Goal: Information Seeking & Learning: Learn about a topic

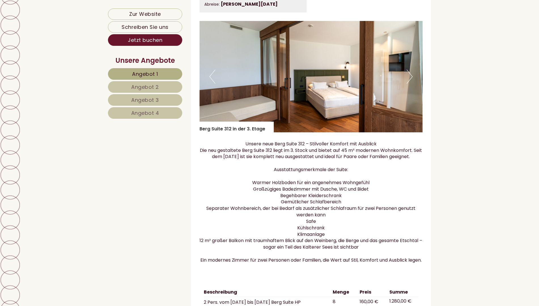
scroll to position [529, 0]
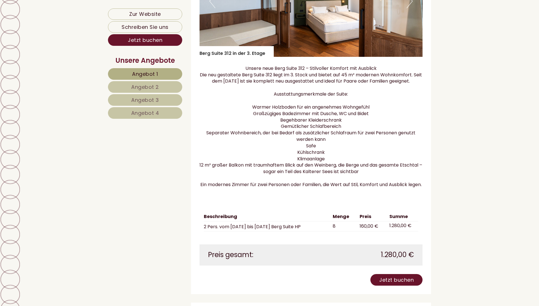
click at [146, 86] on span "Angebot 2" at bounding box center [145, 87] width 28 height 7
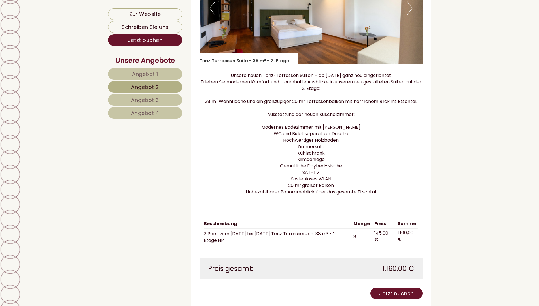
scroll to position [392, 0]
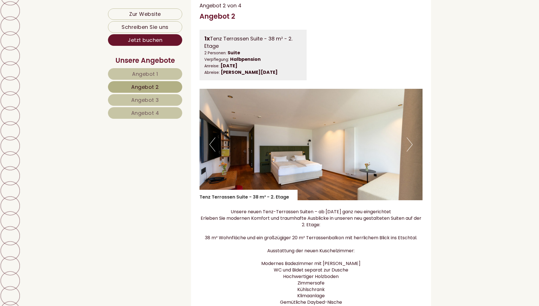
click at [157, 99] on span "Angebot 3" at bounding box center [145, 100] width 28 height 7
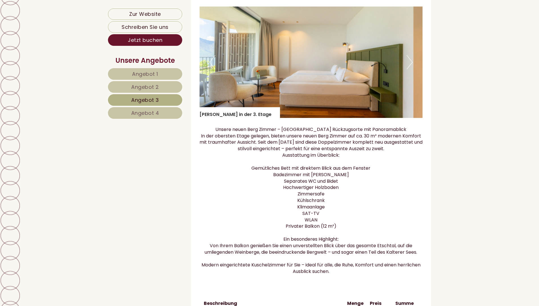
scroll to position [543, 0]
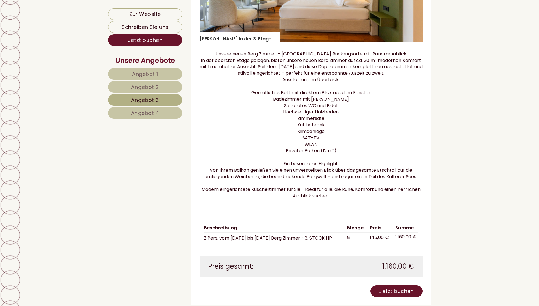
click at [138, 110] on span "Angebot 4" at bounding box center [145, 113] width 28 height 7
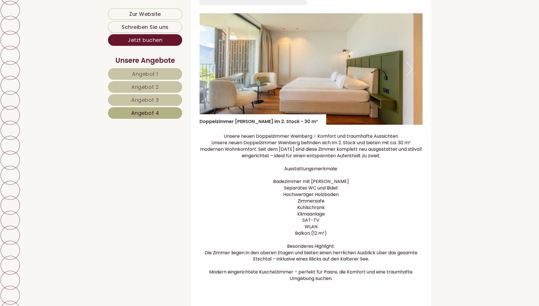
scroll to position [430, 0]
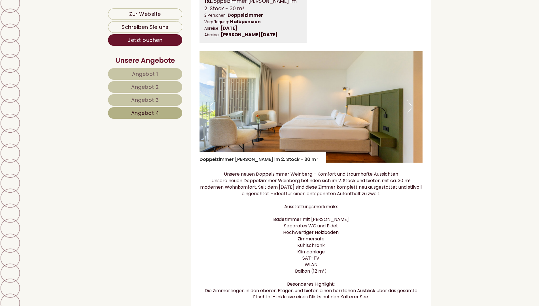
click at [151, 96] on link "Angebot 3" at bounding box center [145, 100] width 74 height 12
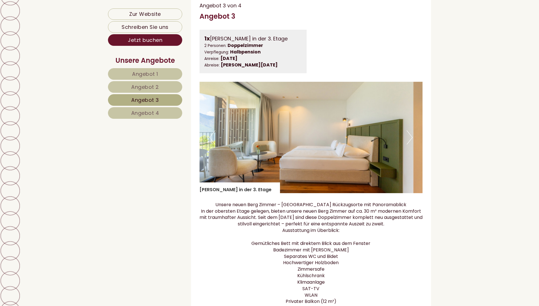
click at [146, 87] on span "Angebot 2" at bounding box center [145, 87] width 28 height 7
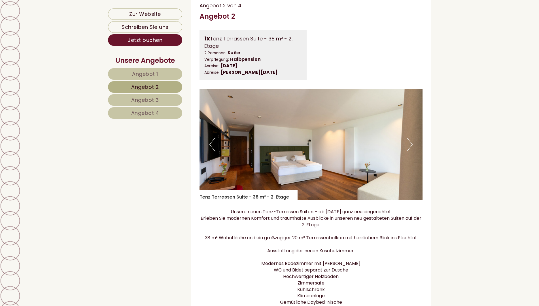
click at [140, 72] on span "Angebot 1" at bounding box center [145, 74] width 26 height 7
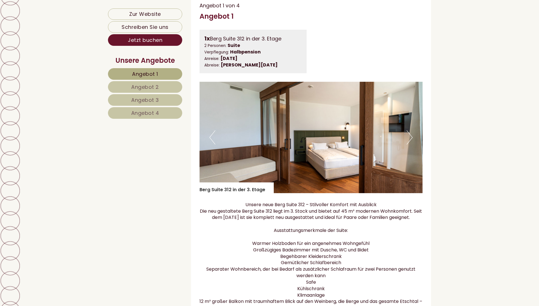
click at [149, 112] on span "Angebot 4" at bounding box center [145, 113] width 28 height 7
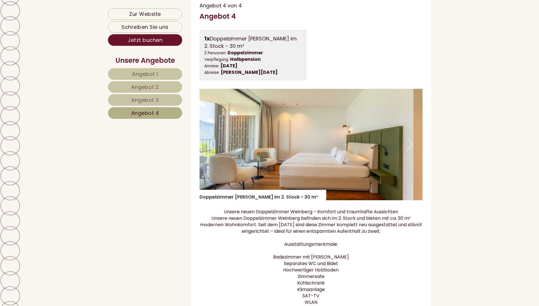
click at [148, 98] on span "Angebot 3" at bounding box center [145, 100] width 28 height 7
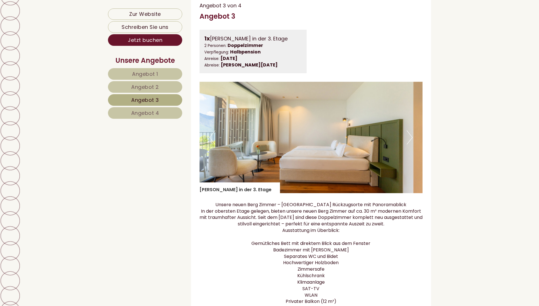
click at [145, 112] on span "Angebot 4" at bounding box center [145, 113] width 28 height 7
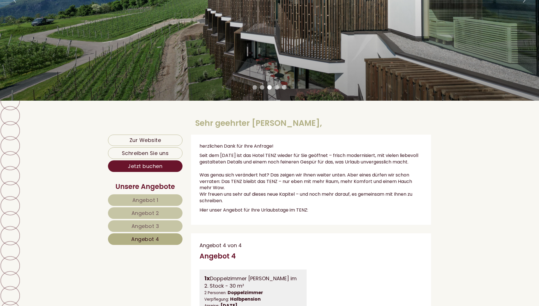
scroll to position [39, 0]
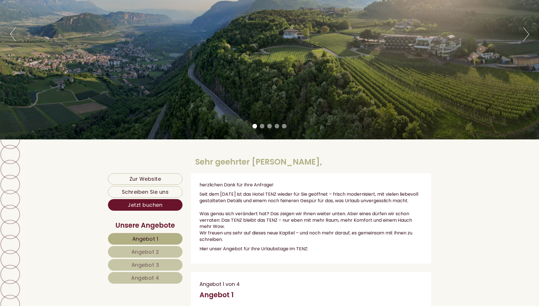
scroll to position [151, 0]
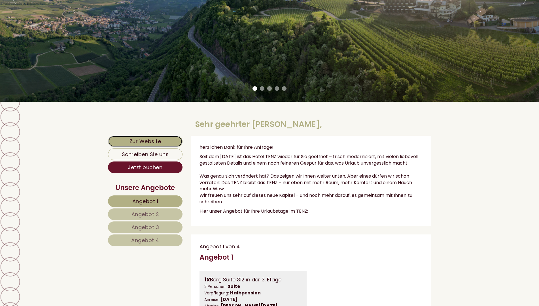
click at [132, 139] on link "Zur Website" at bounding box center [145, 141] width 74 height 11
